Goal: Information Seeking & Learning: Learn about a topic

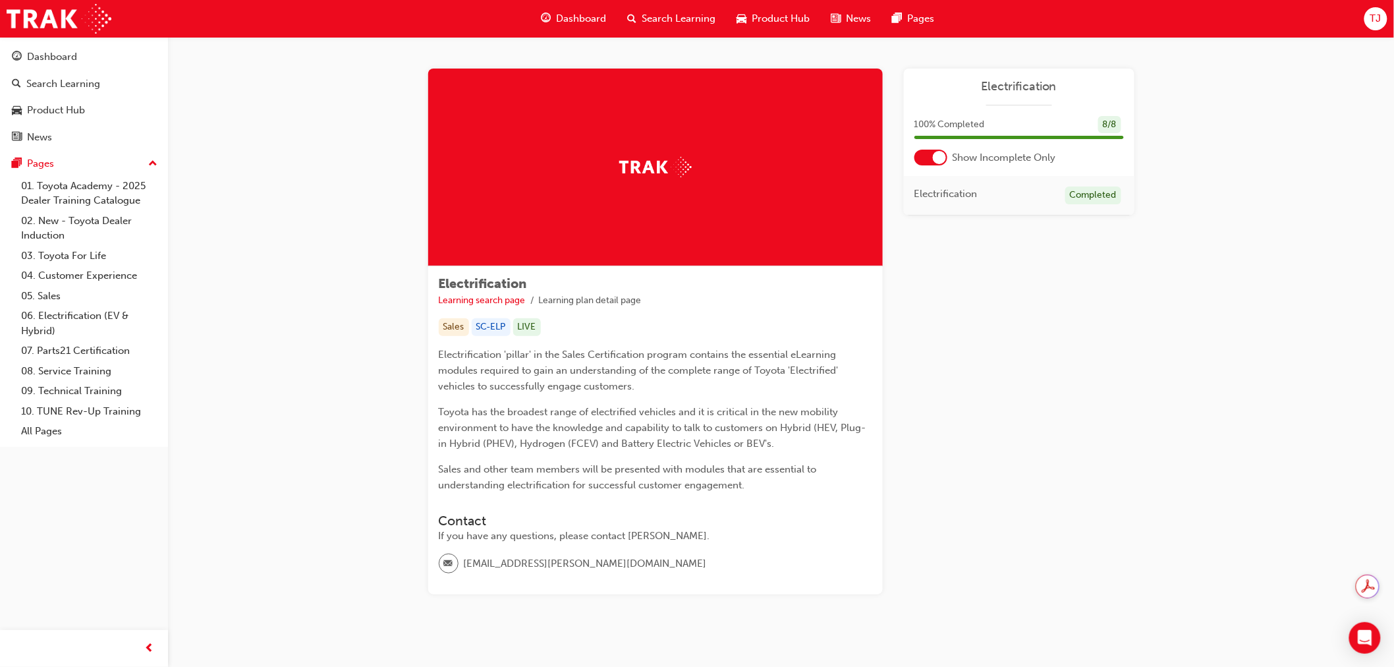
click at [554, 15] on div "Dashboard" at bounding box center [574, 18] width 86 height 27
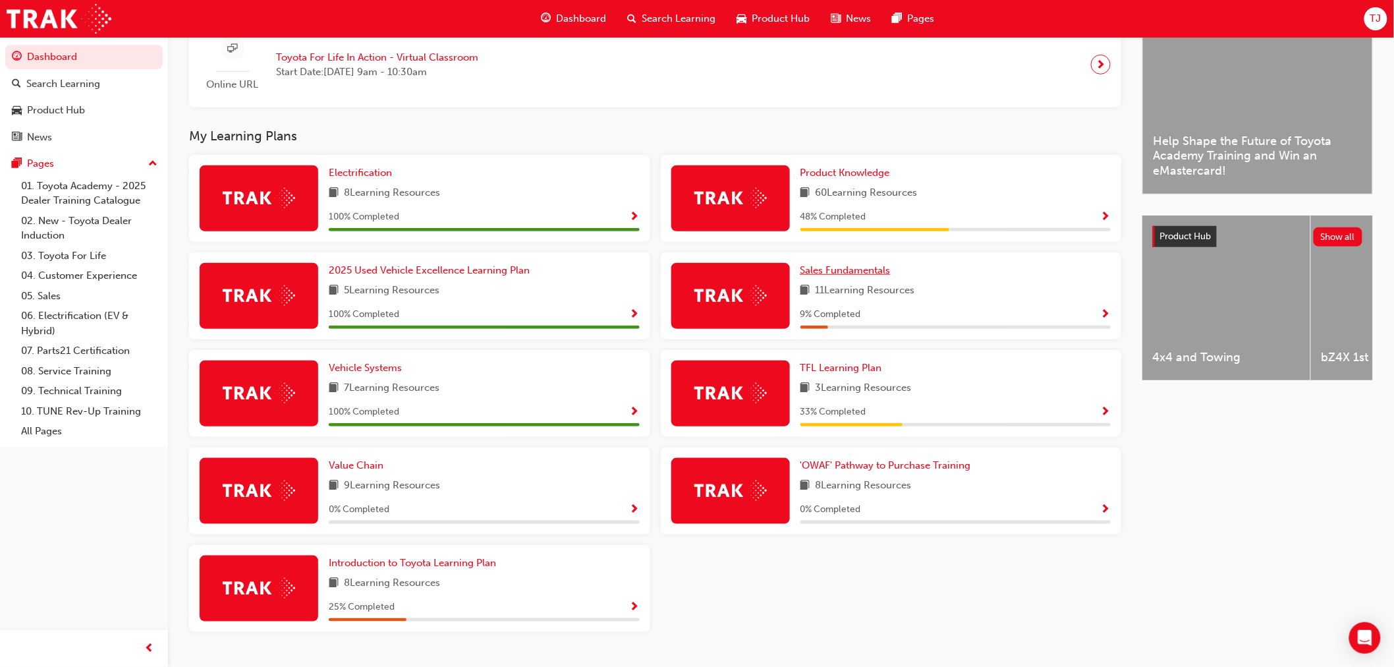
scroll to position [366, 0]
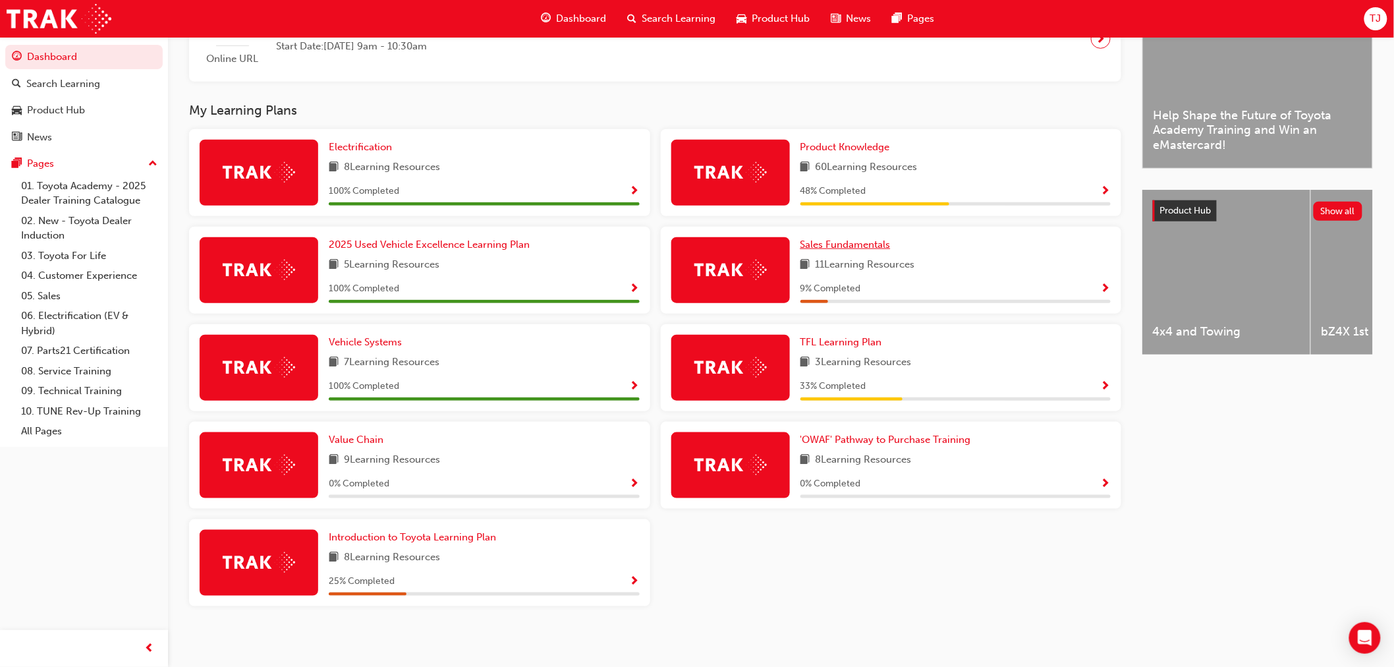
click at [843, 250] on span "Sales Fundamentals" at bounding box center [846, 245] width 90 height 12
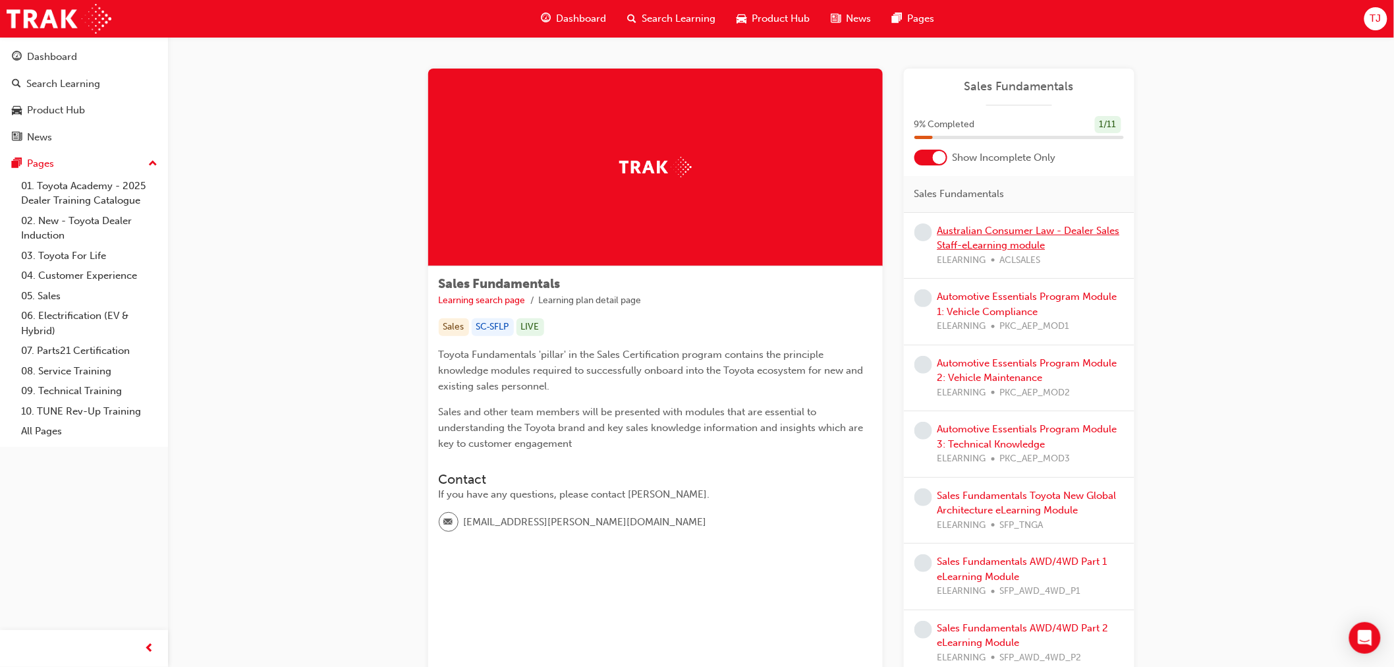
click at [970, 240] on link "Australian Consumer Law - Dealer Sales Staff-eLearning module" at bounding box center [1029, 238] width 183 height 27
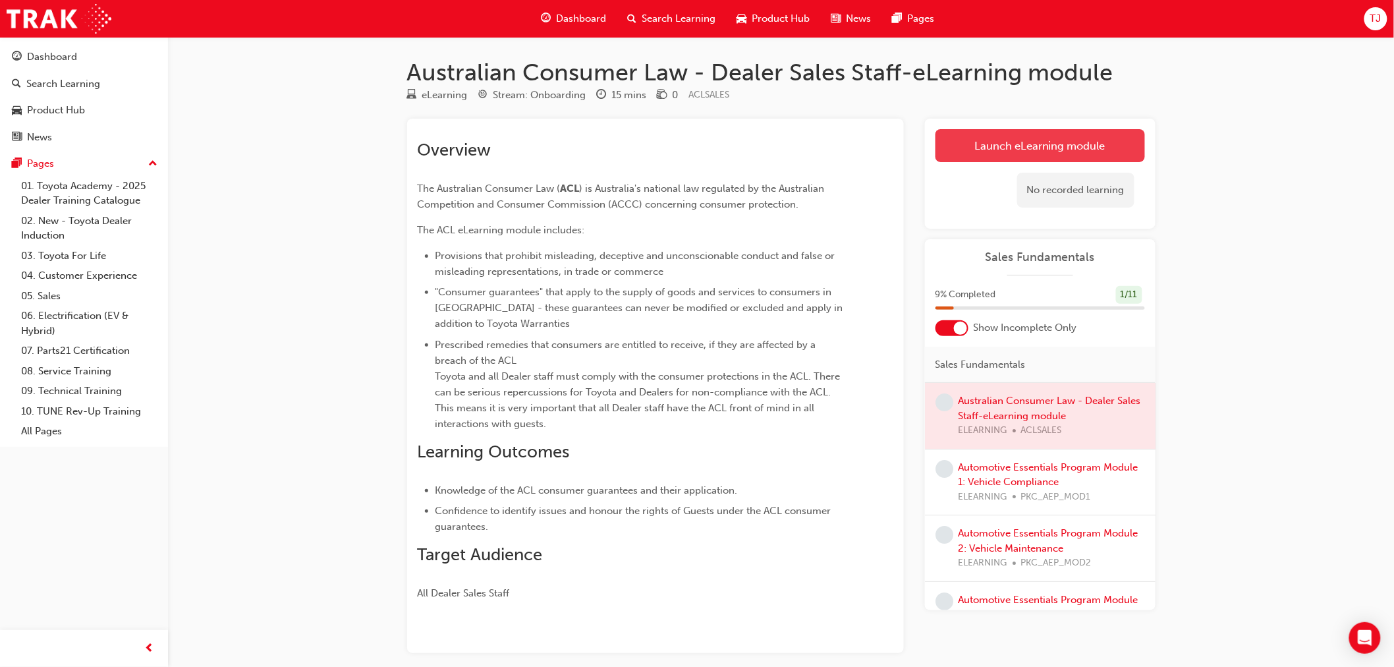
click at [955, 155] on link "Launch eLearning module" at bounding box center [1041, 145] width 210 height 33
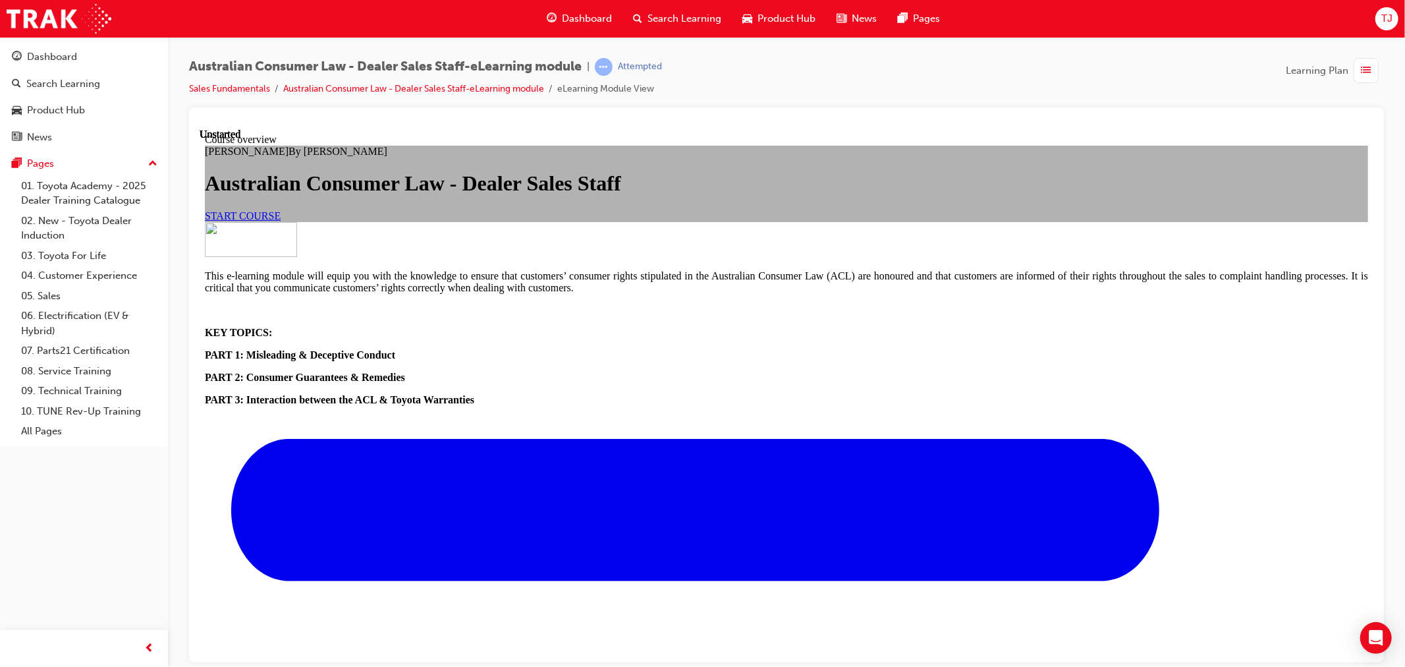
click at [280, 221] on link "START COURSE" at bounding box center [242, 215] width 76 height 11
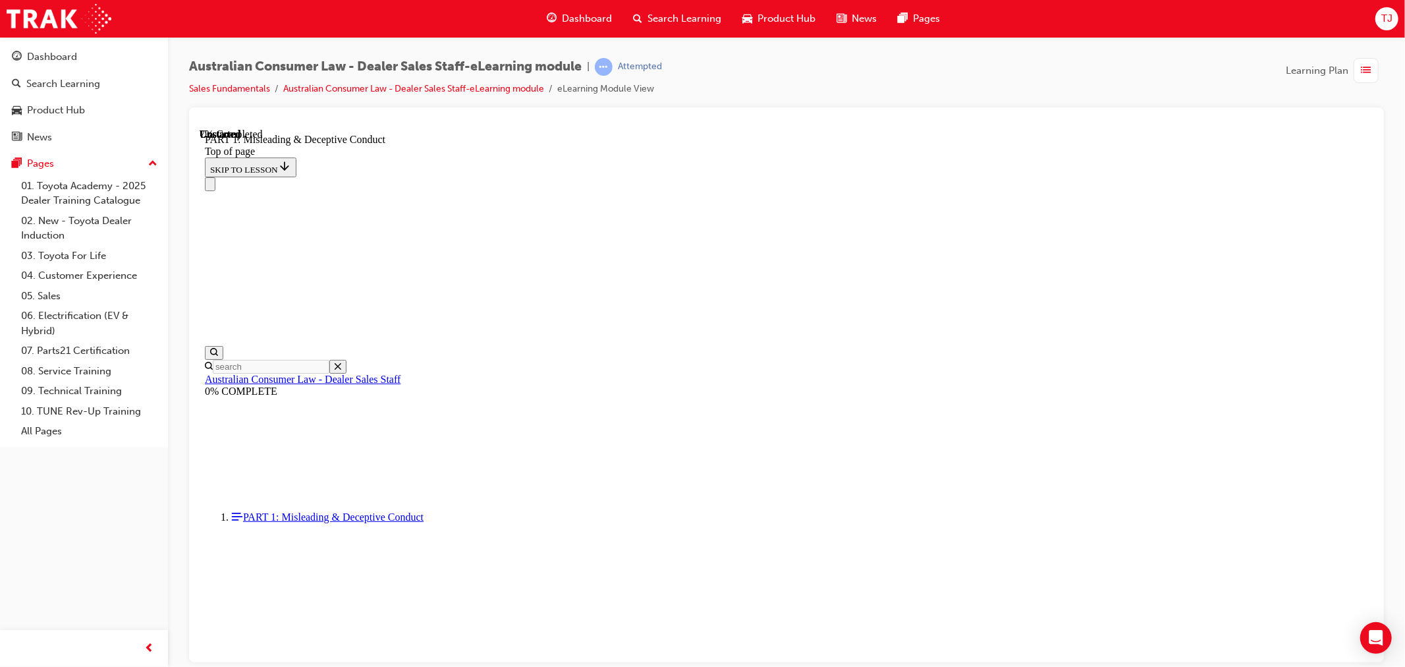
scroll to position [41, 0]
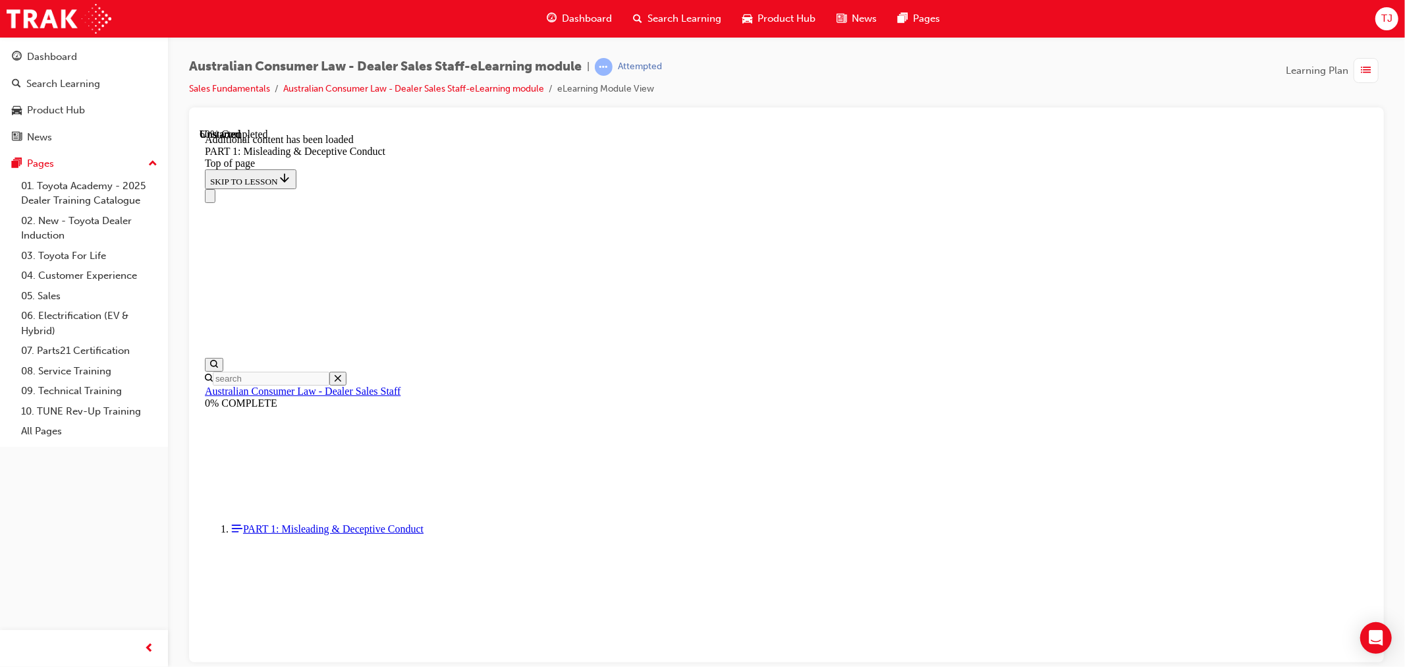
scroll to position [2600, 0]
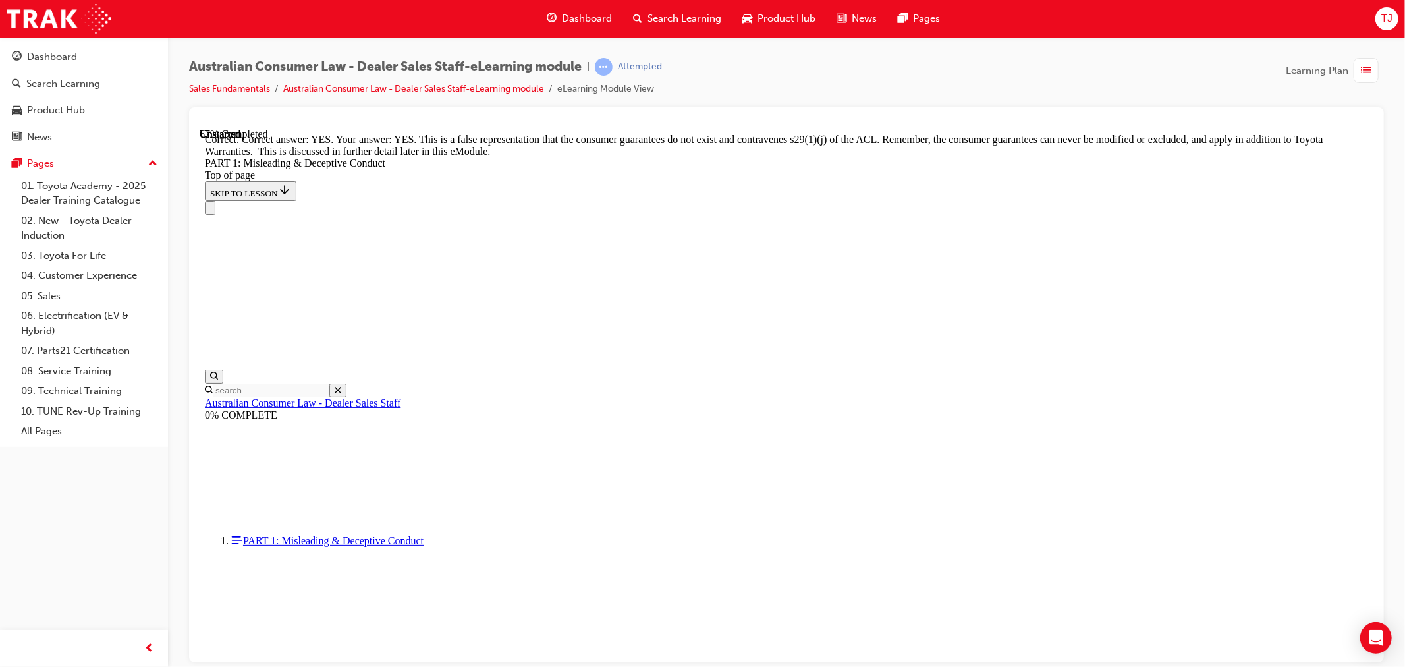
scroll to position [2827, 0]
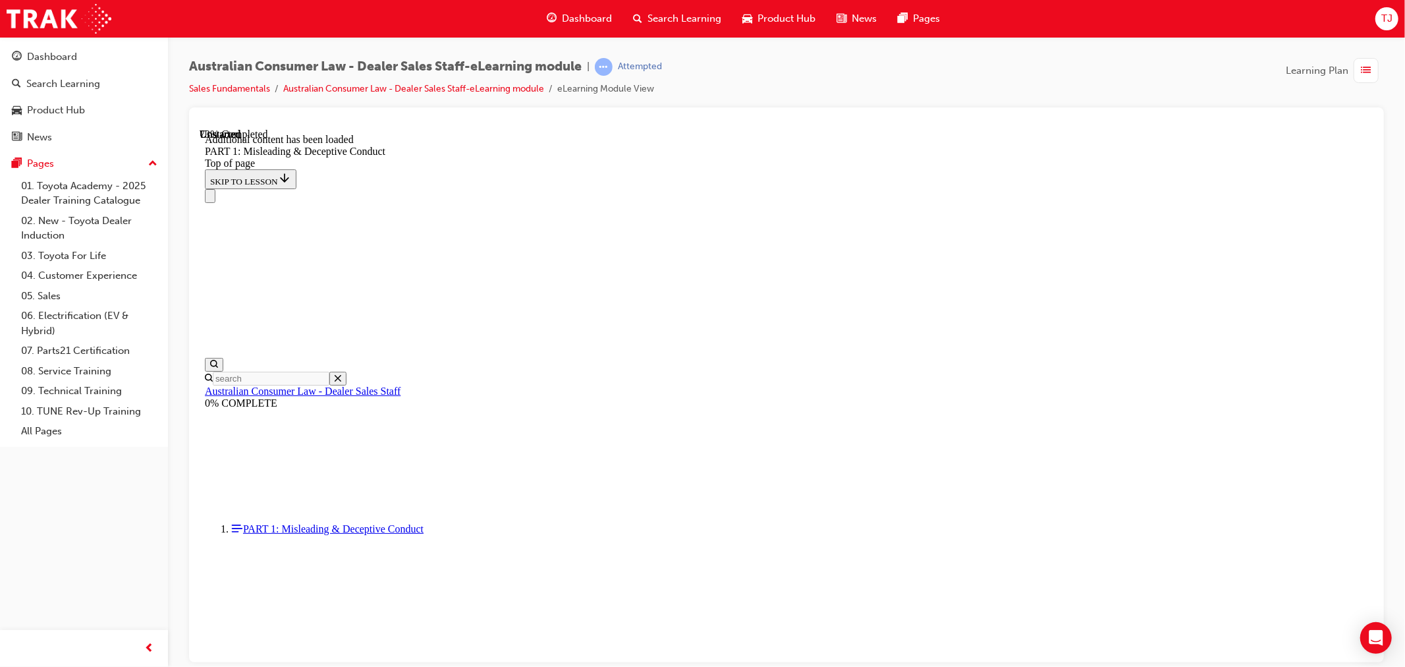
scroll to position [3184, 0]
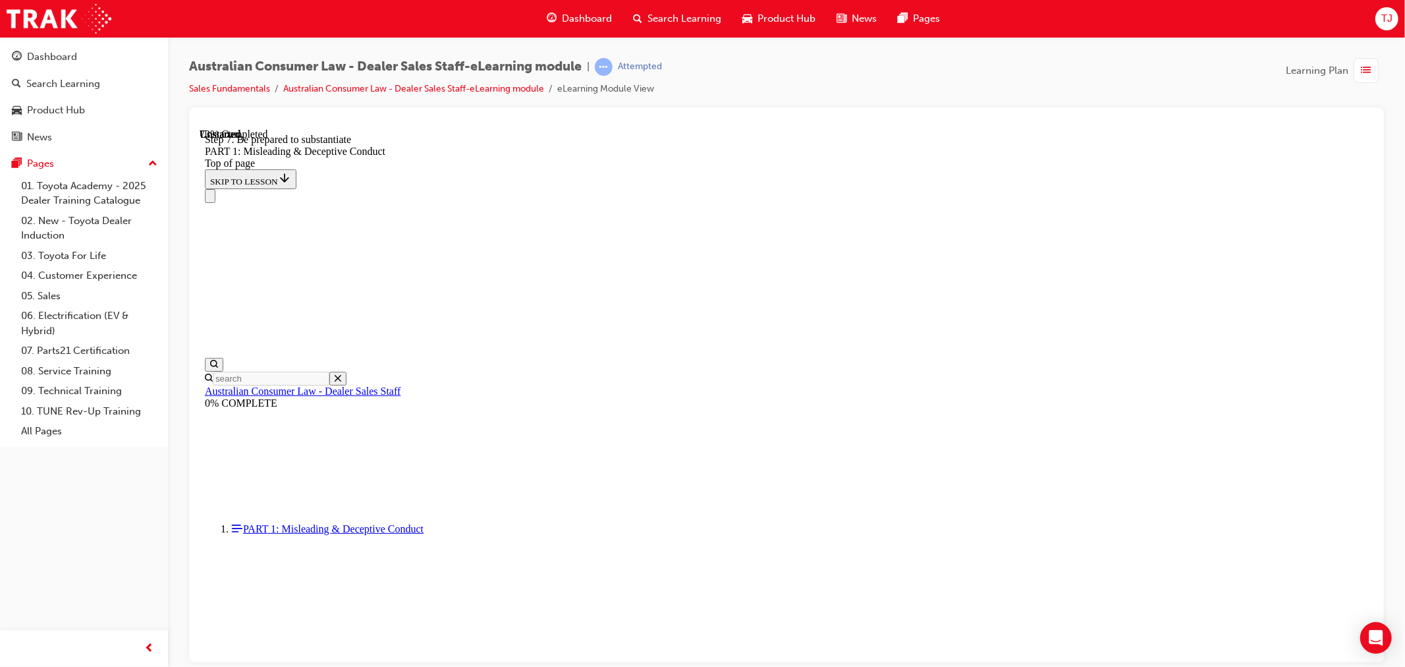
scroll to position [3182, 0]
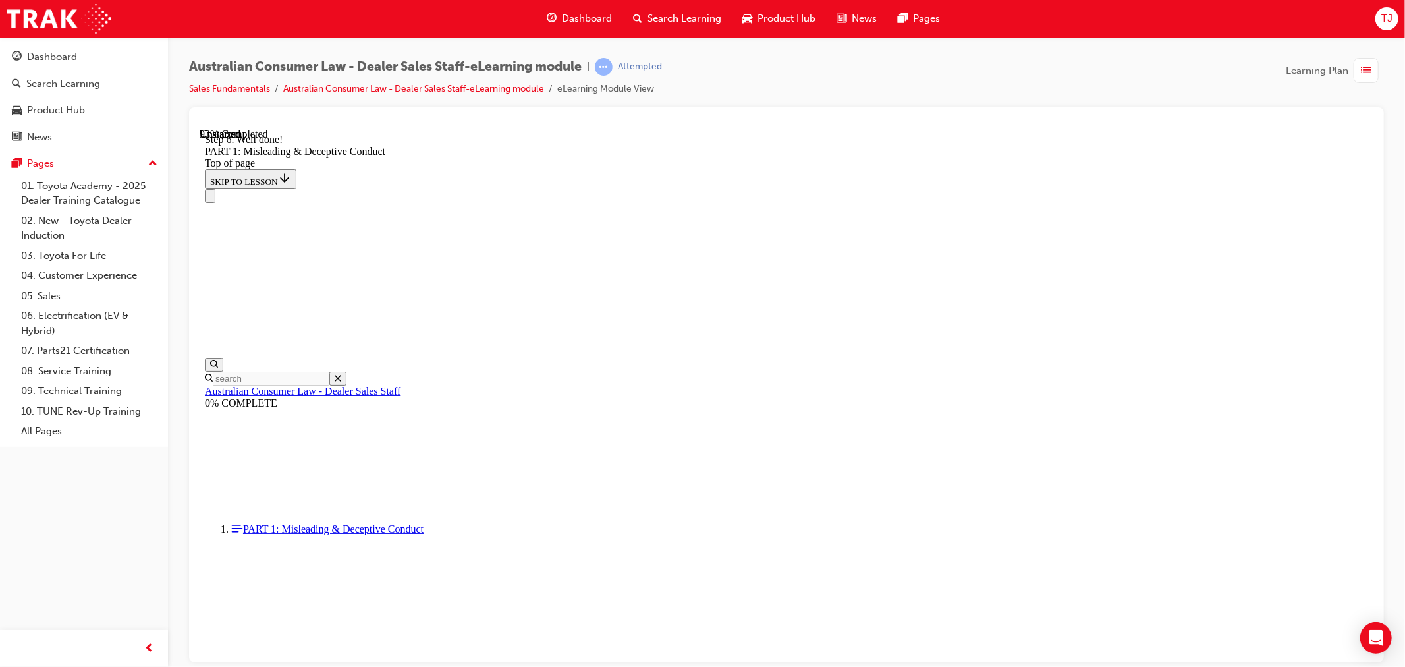
scroll to position [3538, 0]
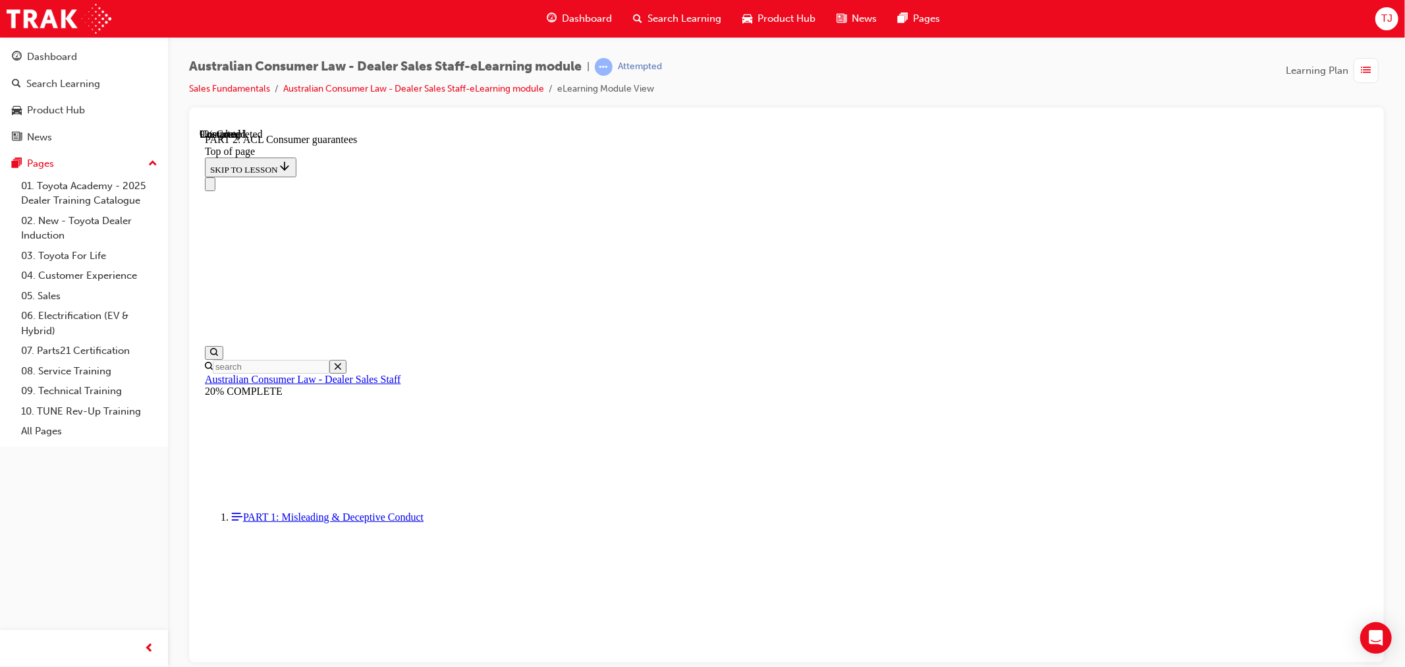
scroll to position [2107, 0]
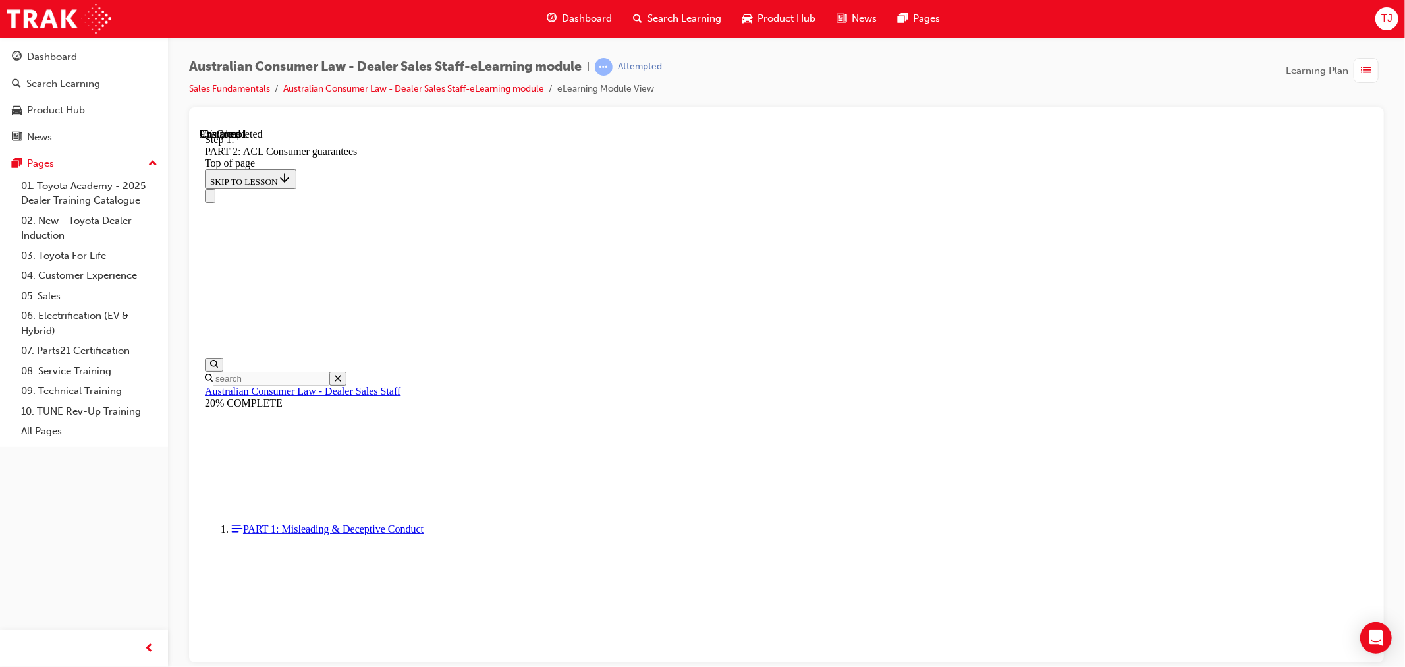
scroll to position [2099, 0]
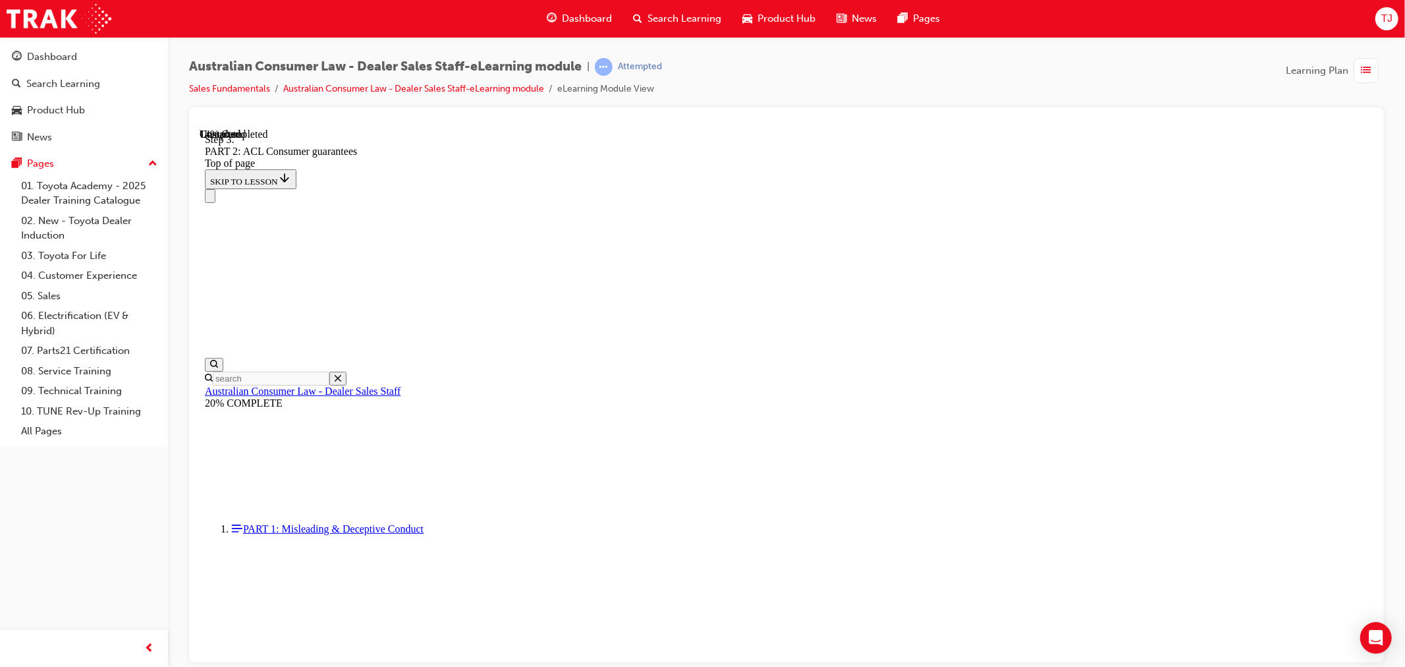
scroll to position [2453, 0]
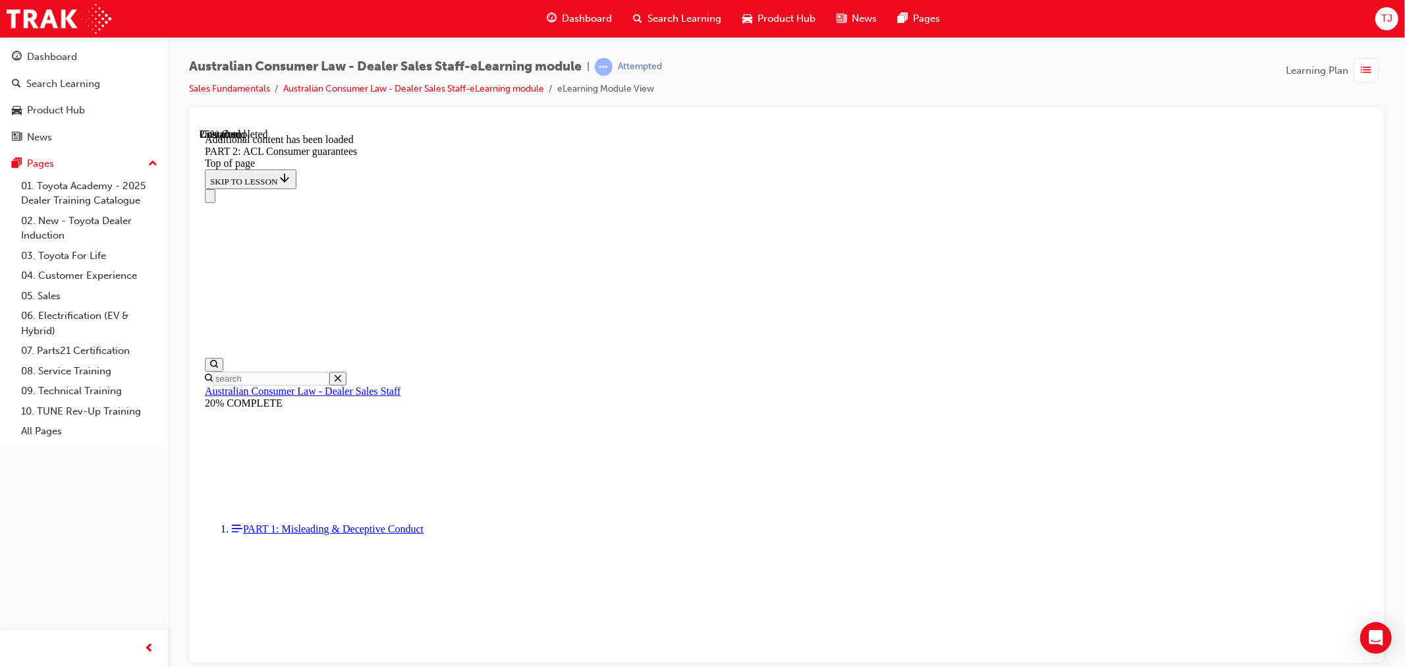
scroll to position [3875, 0]
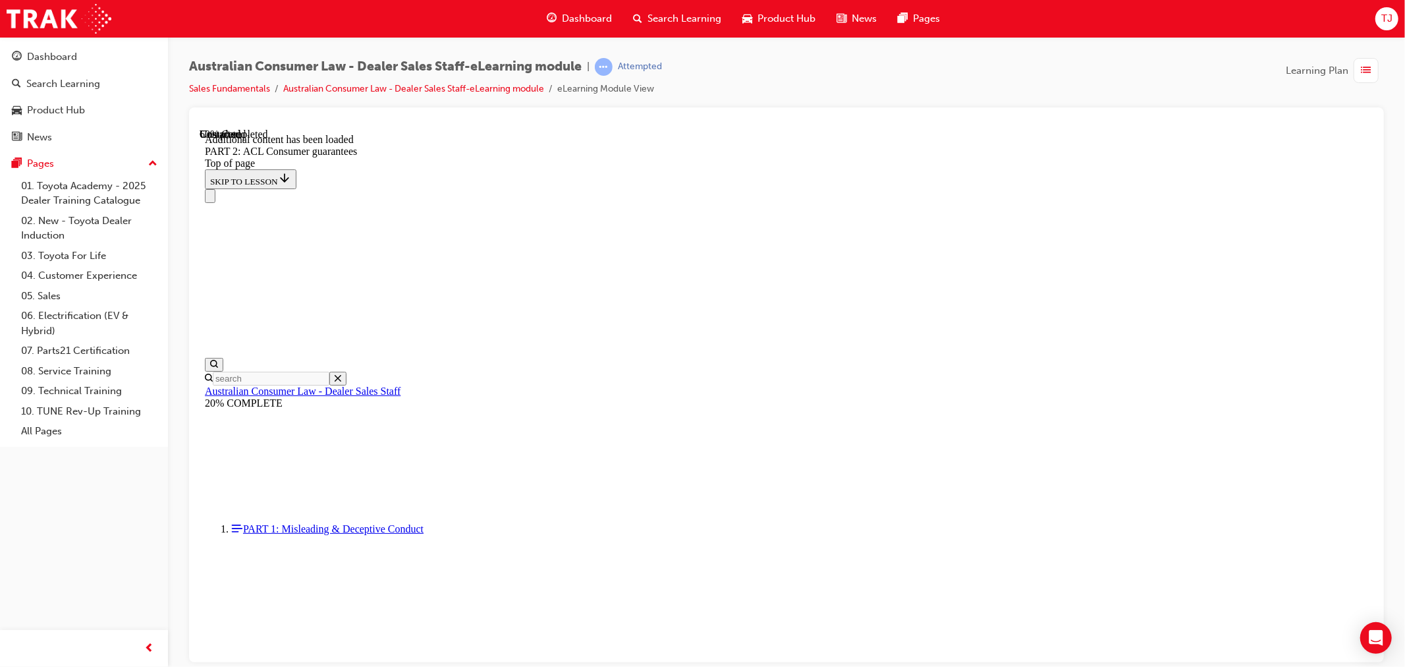
scroll to position [8177, 0]
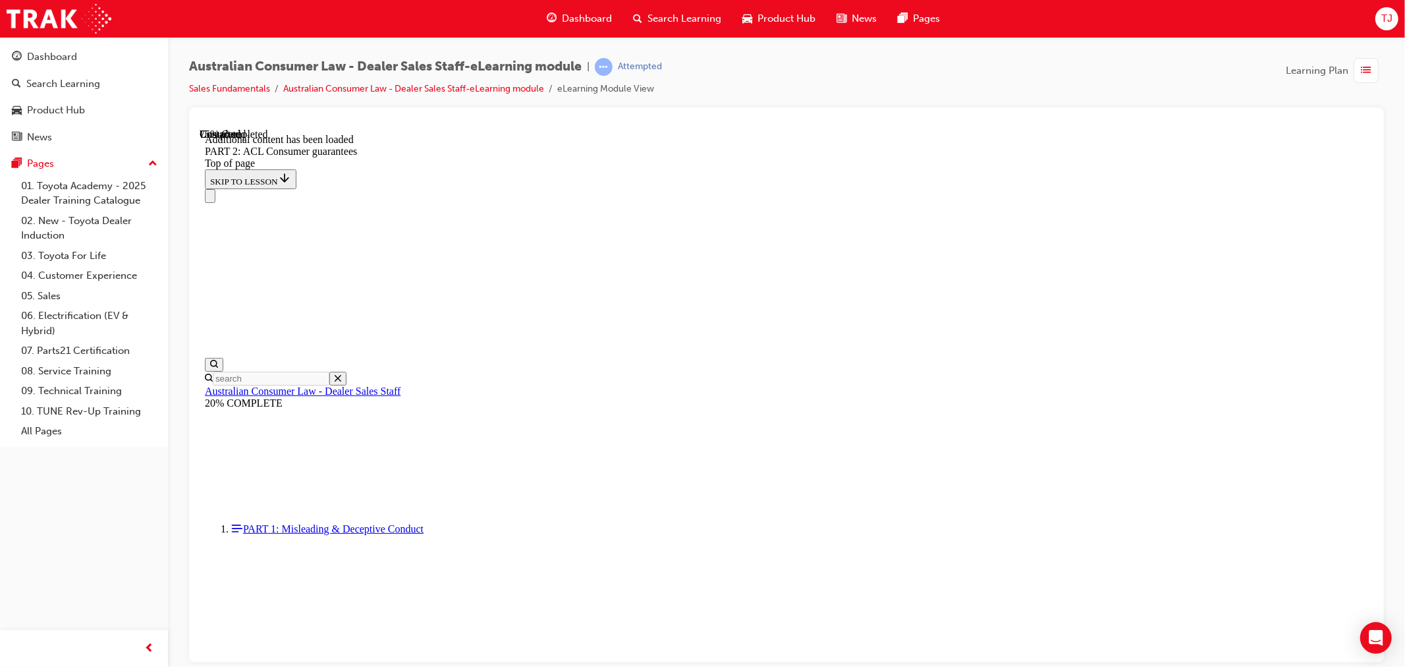
drag, startPoint x: 849, startPoint y: 316, endPoint x: 864, endPoint y: 311, distance: 15.8
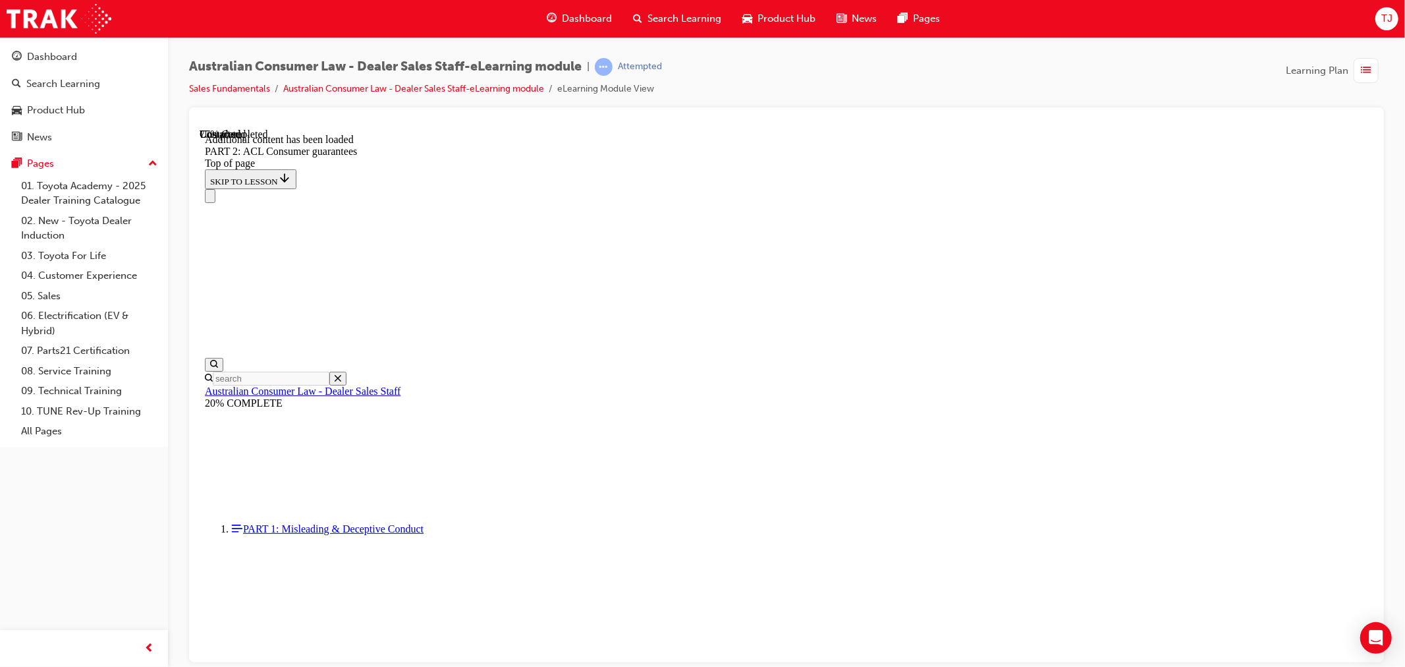
drag, startPoint x: 1015, startPoint y: 504, endPoint x: 1037, endPoint y: 492, distance: 25.7
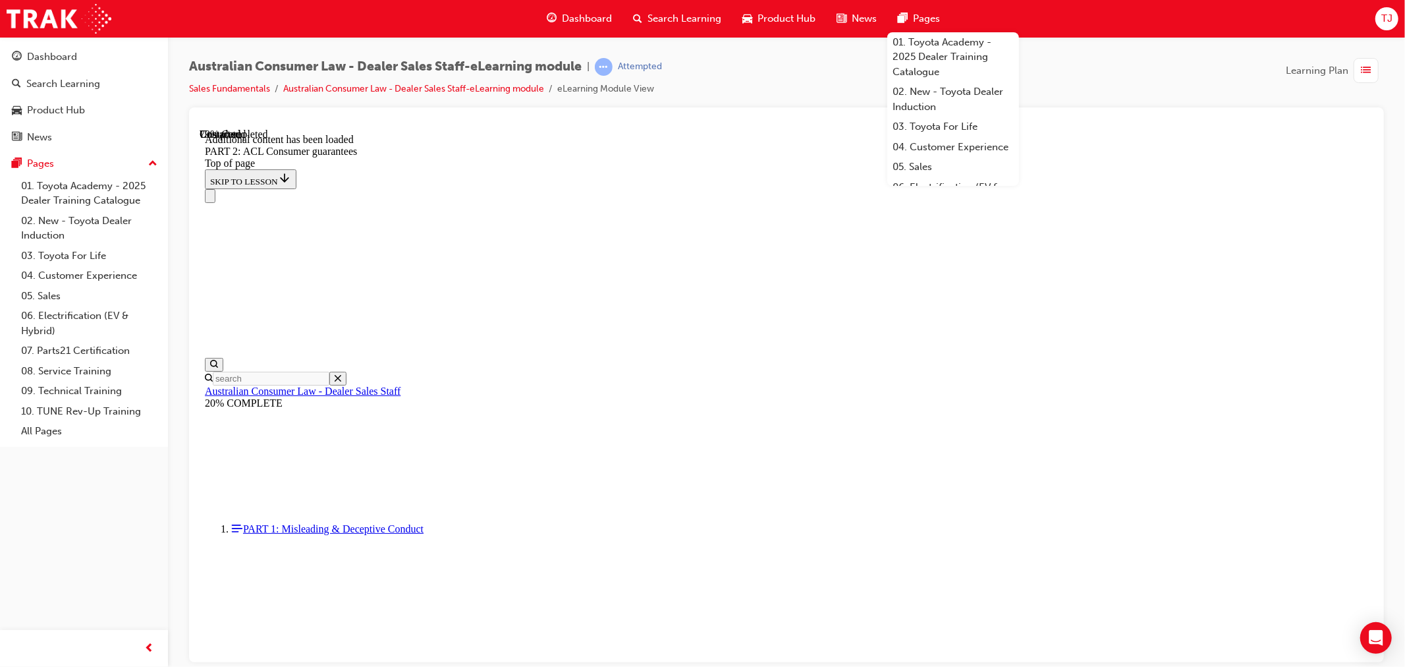
scroll to position [11512, 0]
